Goal: Task Accomplishment & Management: Manage account settings

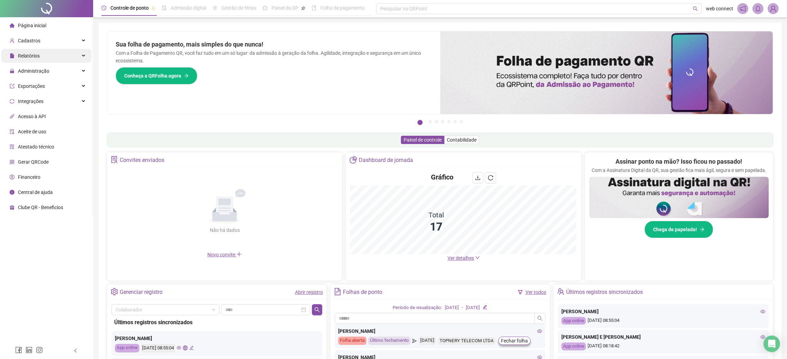
click at [65, 58] on div "Relatórios" at bounding box center [46, 56] width 90 height 14
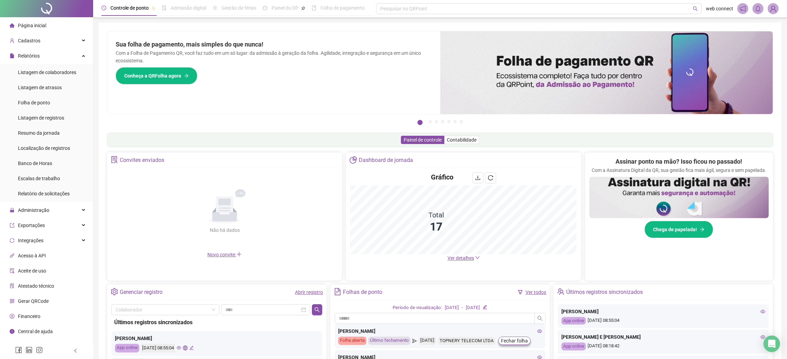
drag, startPoint x: 53, startPoint y: 210, endPoint x: 53, endPoint y: 219, distance: 9.0
click at [53, 210] on div "Administração" at bounding box center [46, 211] width 90 height 14
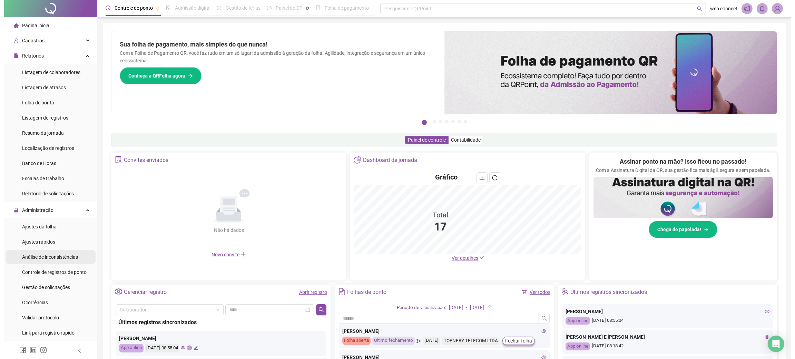
scroll to position [34, 0]
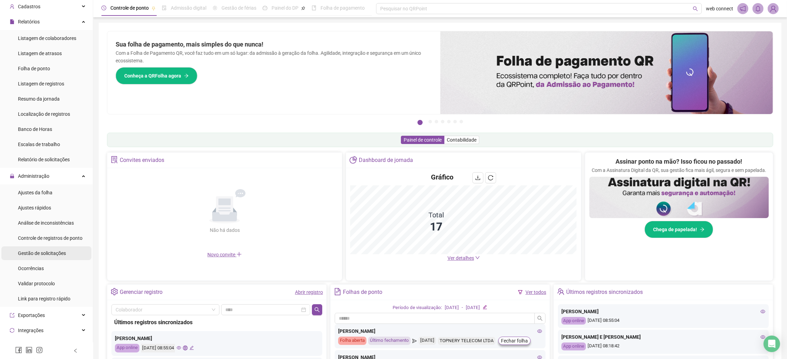
click at [59, 256] on div "Gestão de solicitações" at bounding box center [42, 254] width 48 height 14
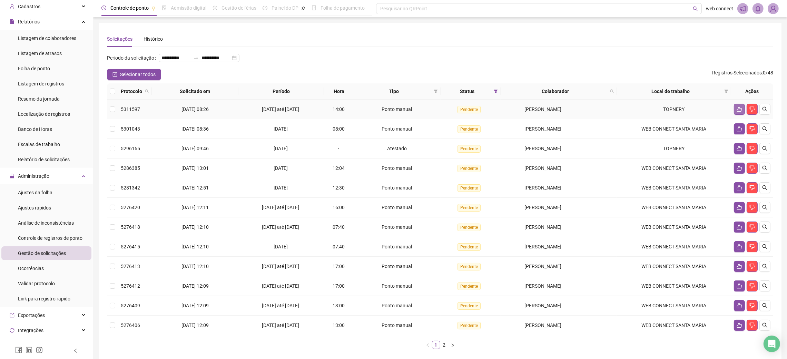
click at [737, 110] on icon "like" at bounding box center [739, 109] width 5 height 5
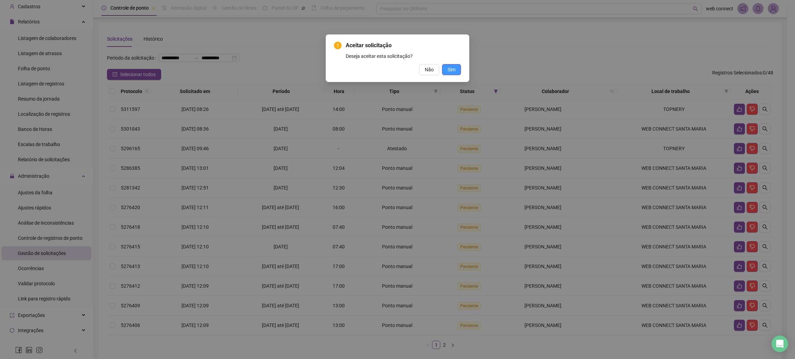
click at [452, 69] on span "Sim" at bounding box center [451, 70] width 8 height 8
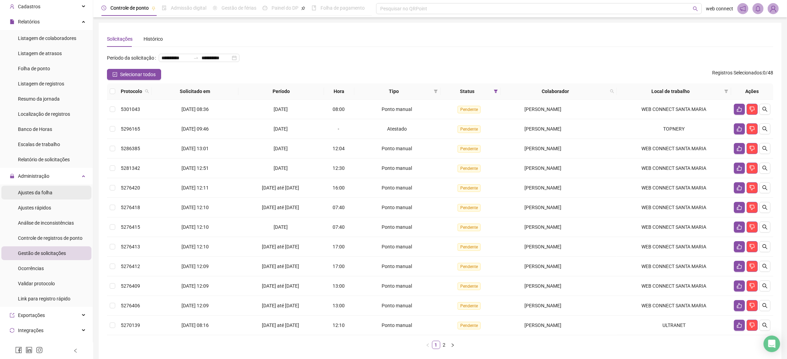
click at [41, 194] on span "Ajustes da folha" at bounding box center [35, 193] width 34 height 6
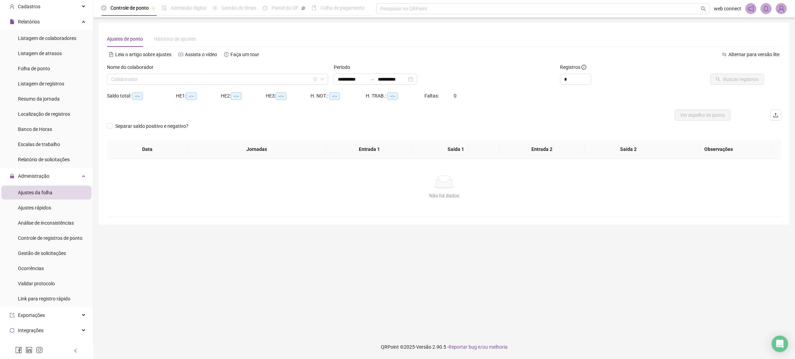
type input "**********"
click at [220, 78] on input "search" at bounding box center [214, 79] width 207 height 10
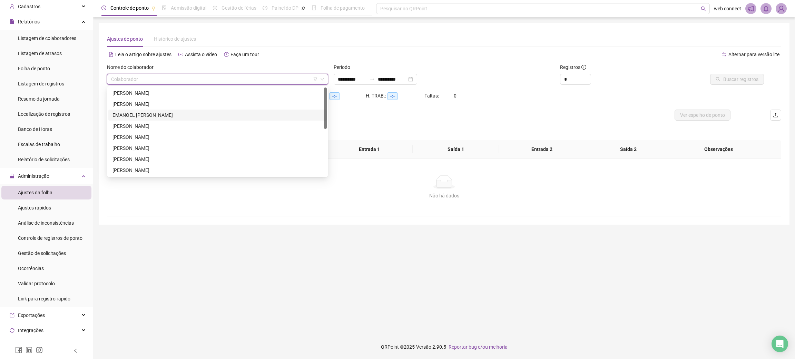
scroll to position [34, 0]
click at [142, 157] on div "[PERSON_NAME]" at bounding box center [217, 159] width 210 height 8
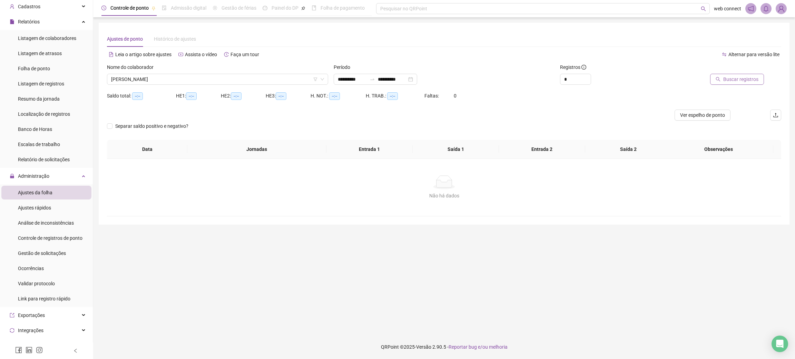
click at [727, 79] on span "Buscar registros" at bounding box center [740, 80] width 35 height 8
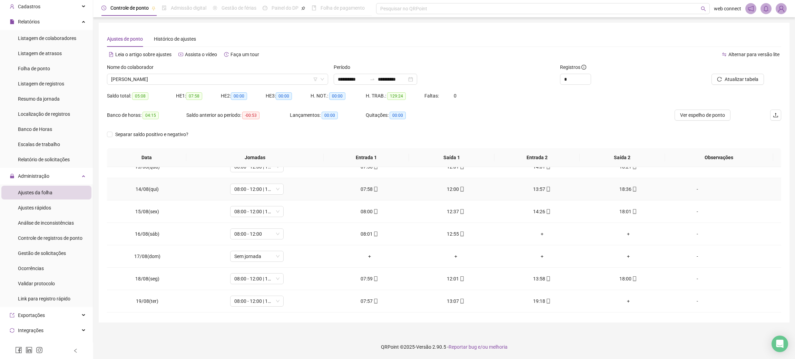
scroll to position [302, 0]
click at [623, 282] on div "+" at bounding box center [628, 281] width 75 height 8
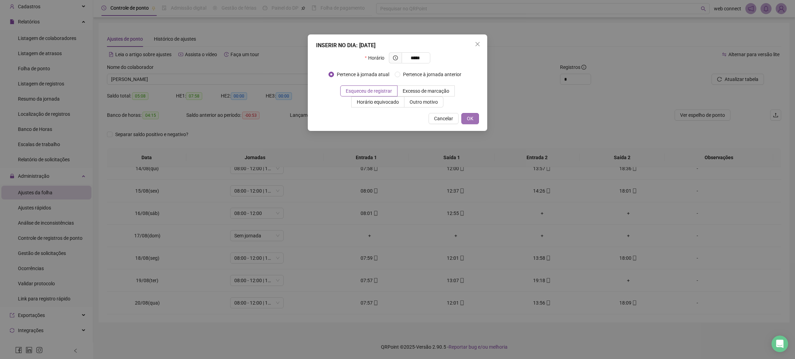
type input "*****"
click at [475, 121] on button "OK" at bounding box center [470, 118] width 18 height 11
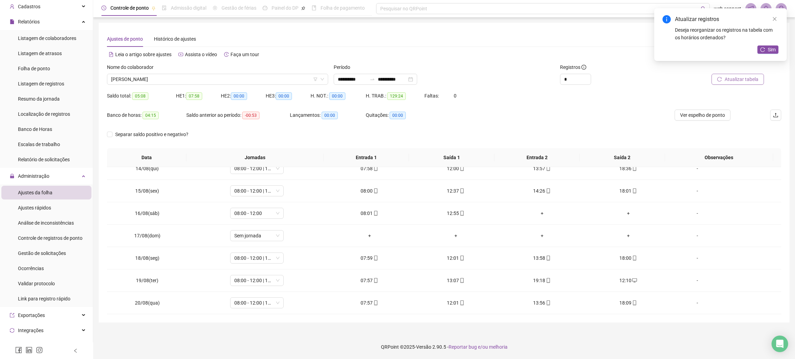
click at [758, 76] on span "Atualizar tabela" at bounding box center [741, 80] width 34 height 8
click at [763, 48] on icon "reload" at bounding box center [762, 49] width 5 height 5
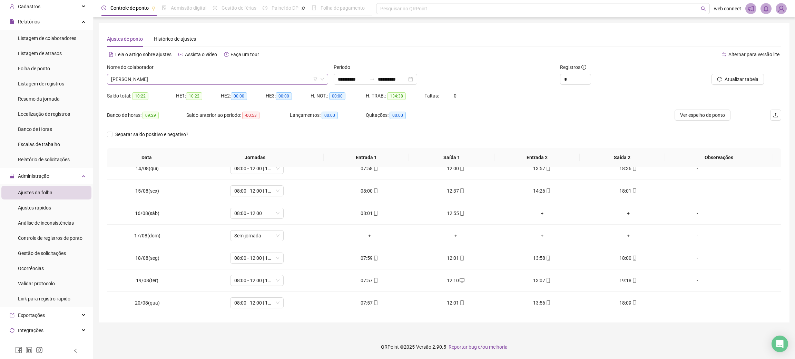
click at [208, 83] on span "[PERSON_NAME]" at bounding box center [217, 79] width 213 height 10
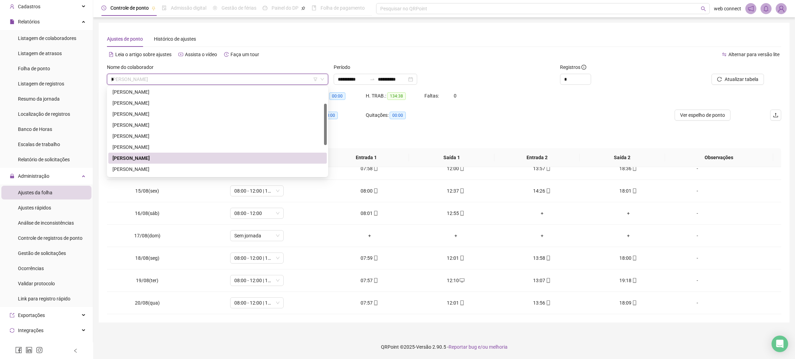
scroll to position [0, 0]
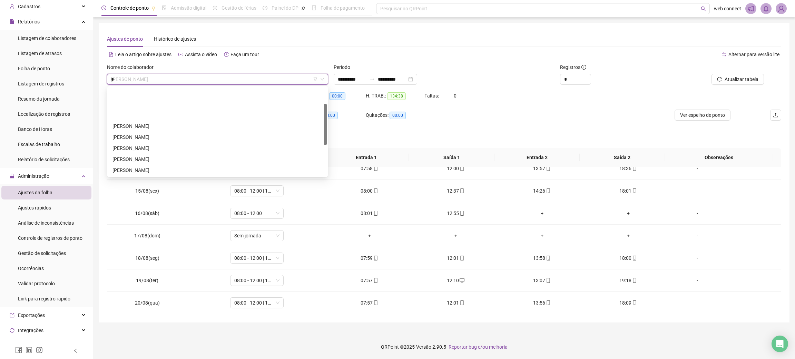
type input "**"
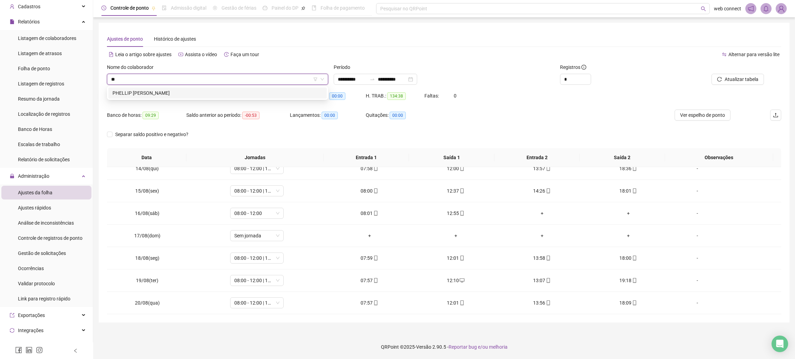
click at [200, 93] on div "PHELLIP [PERSON_NAME]" at bounding box center [217, 93] width 210 height 8
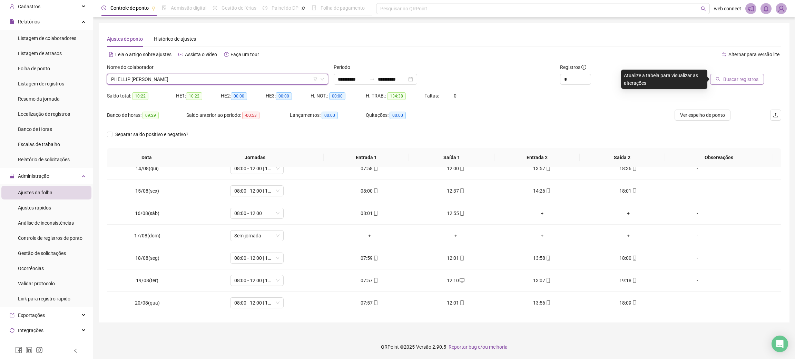
click at [741, 82] on span "Buscar registros" at bounding box center [740, 80] width 35 height 8
click at [624, 281] on div "+" at bounding box center [628, 281] width 75 height 8
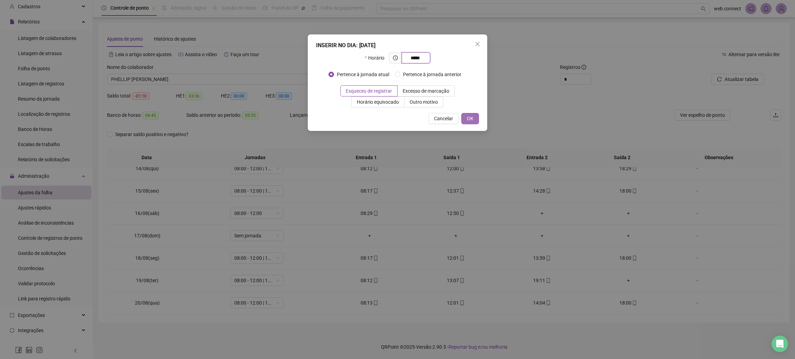
type input "*****"
click at [469, 119] on span "OK" at bounding box center [470, 119] width 7 height 8
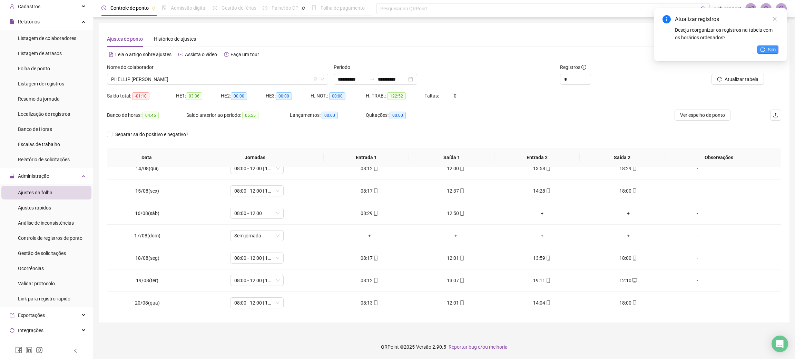
click at [767, 49] on span "Sim" at bounding box center [771, 50] width 8 height 8
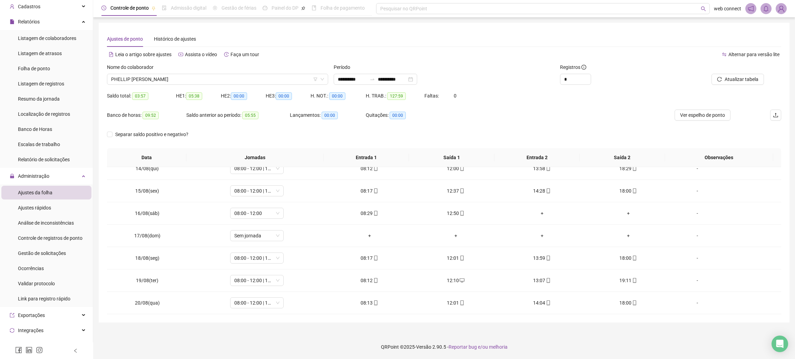
click at [775, 12] on div at bounding box center [765, 8] width 41 height 11
click at [779, 11] on img at bounding box center [781, 8] width 10 height 10
click at [749, 78] on span "Sair" at bounding box center [755, 78] width 51 height 8
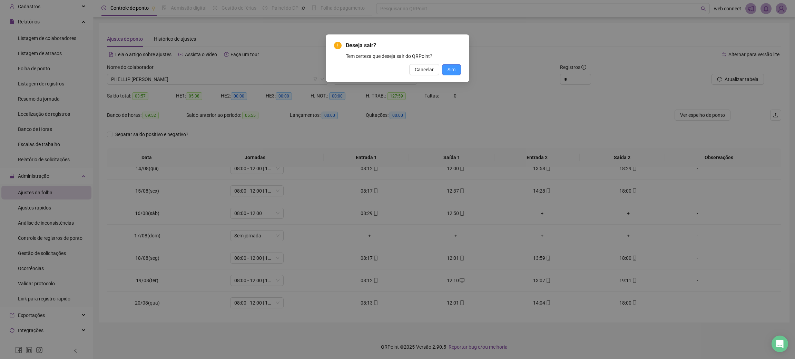
click at [448, 66] on span "Sim" at bounding box center [451, 70] width 8 height 8
